Goal: Task Accomplishment & Management: Manage account settings

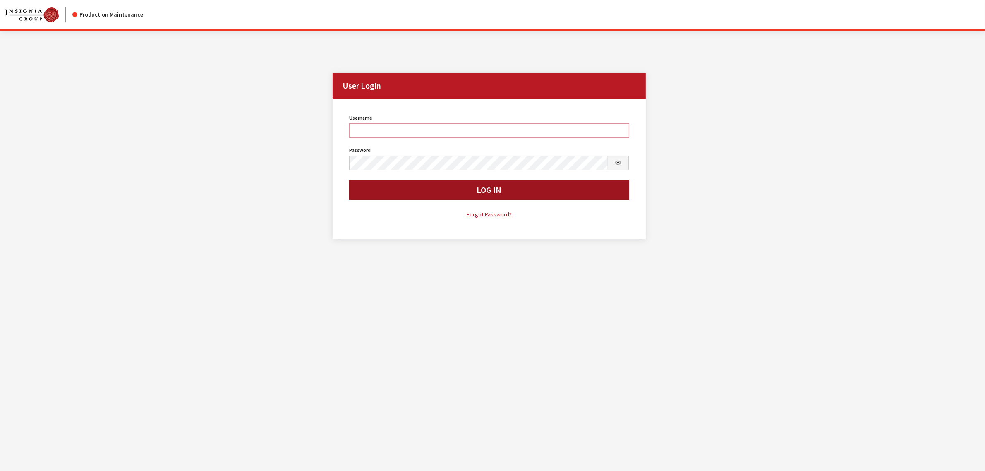
type input "mhossain"
click at [419, 188] on button "Log In" at bounding box center [489, 190] width 280 height 20
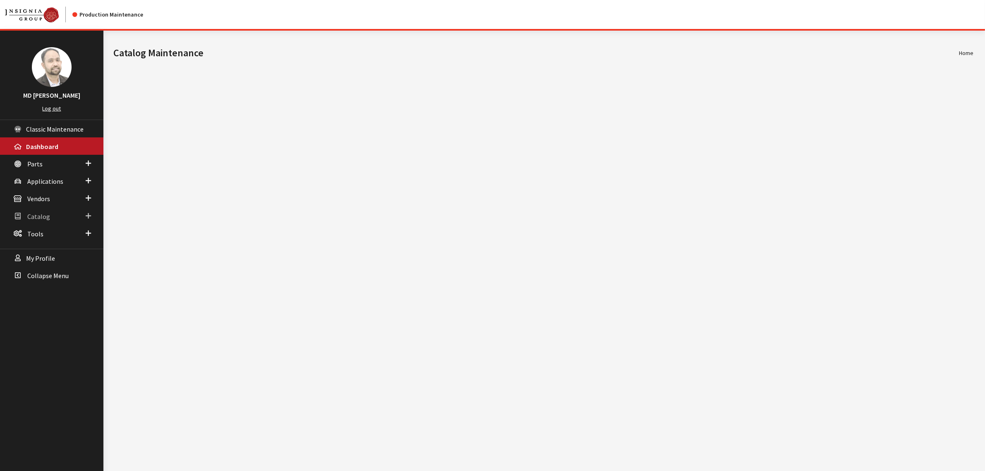
click at [36, 218] on span "Catalog" at bounding box center [38, 216] width 23 height 8
click at [42, 247] on link "Roles & Permissions" at bounding box center [51, 247] width 103 height 15
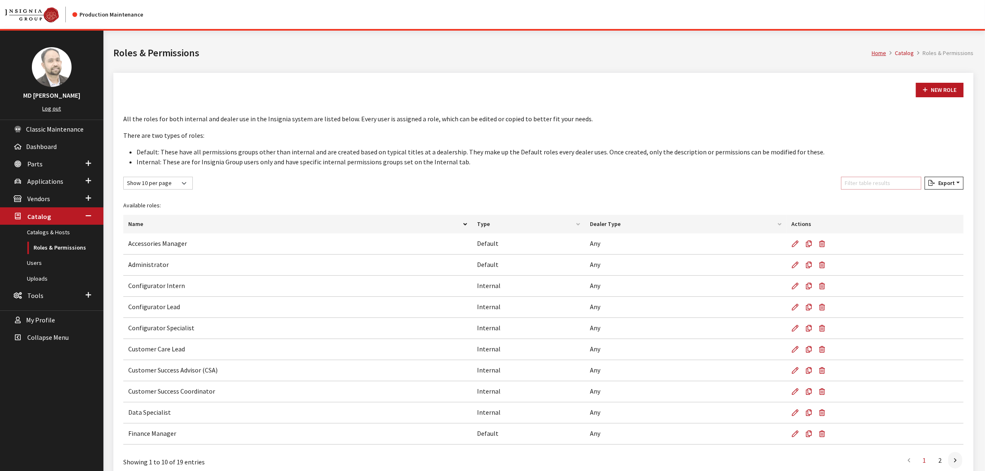
click at [882, 180] on input "Filter table results" at bounding box center [881, 183] width 80 height 13
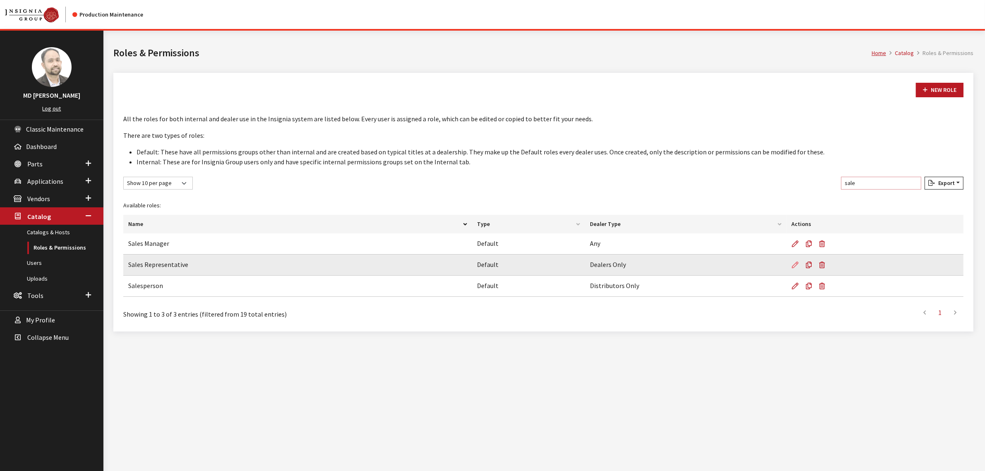
type input "sale"
click at [797, 264] on icon at bounding box center [795, 265] width 7 height 7
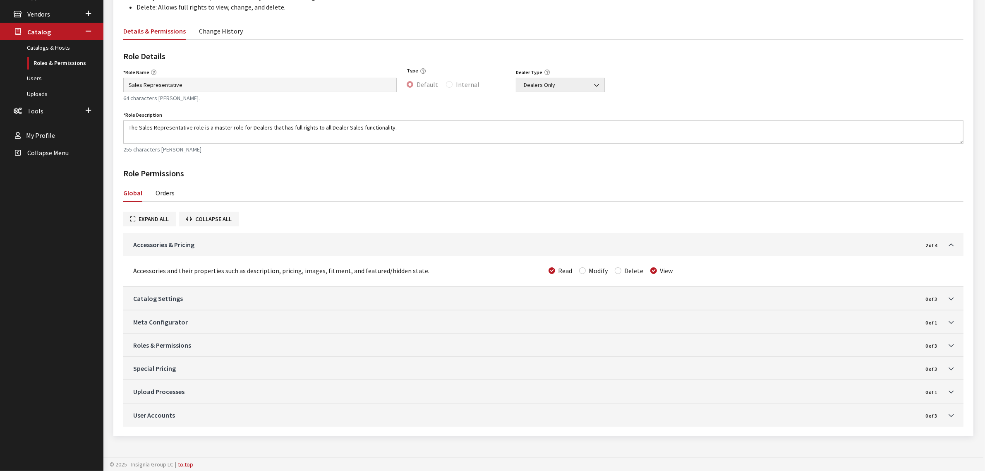
scroll to position [184, 0]
click at [165, 196] on link "Orders" at bounding box center [165, 192] width 19 height 17
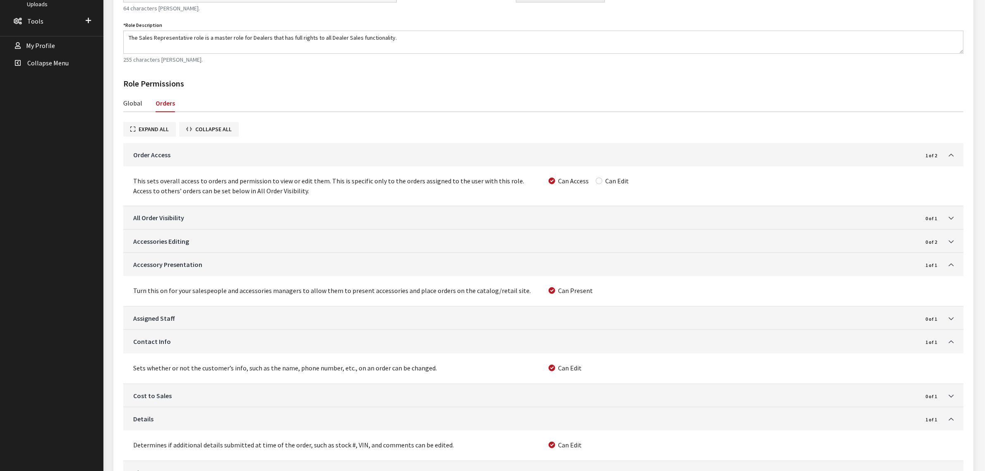
scroll to position [274, 0]
